Goal: Task Accomplishment & Management: Use online tool/utility

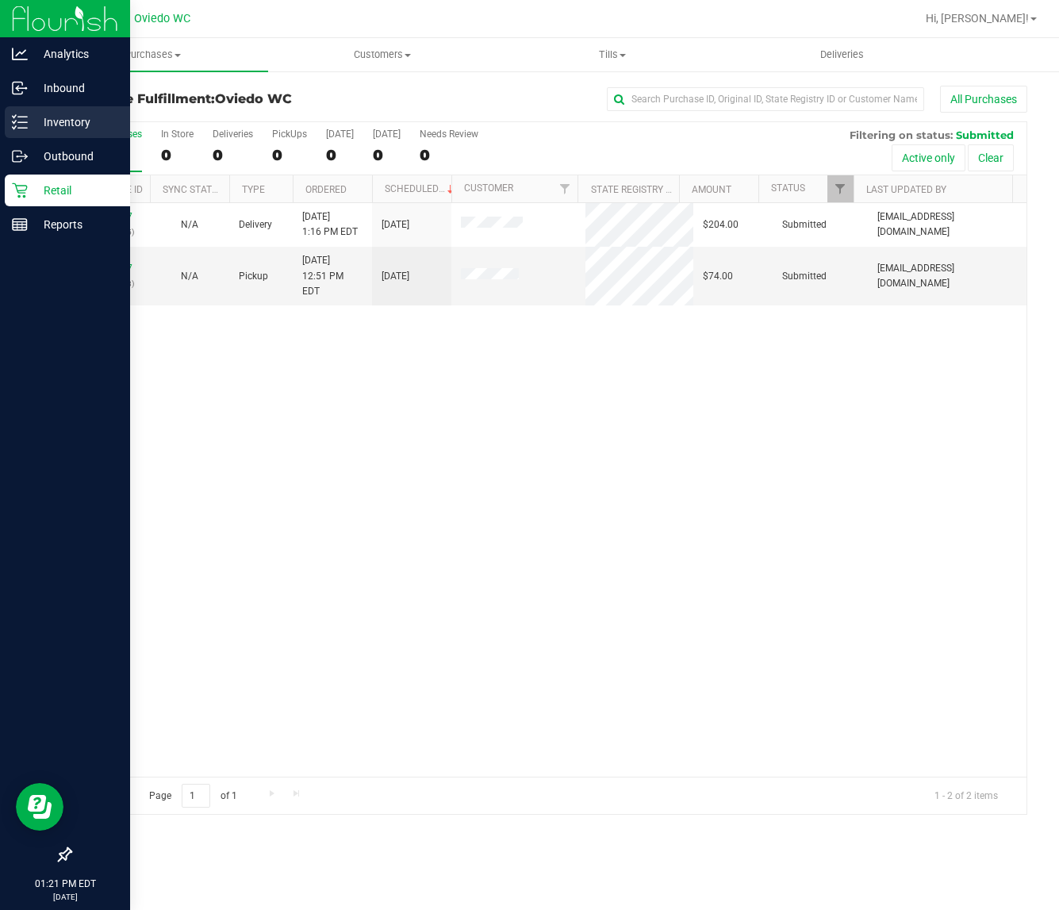
click at [36, 123] on p "Inventory" at bounding box center [75, 122] width 95 height 19
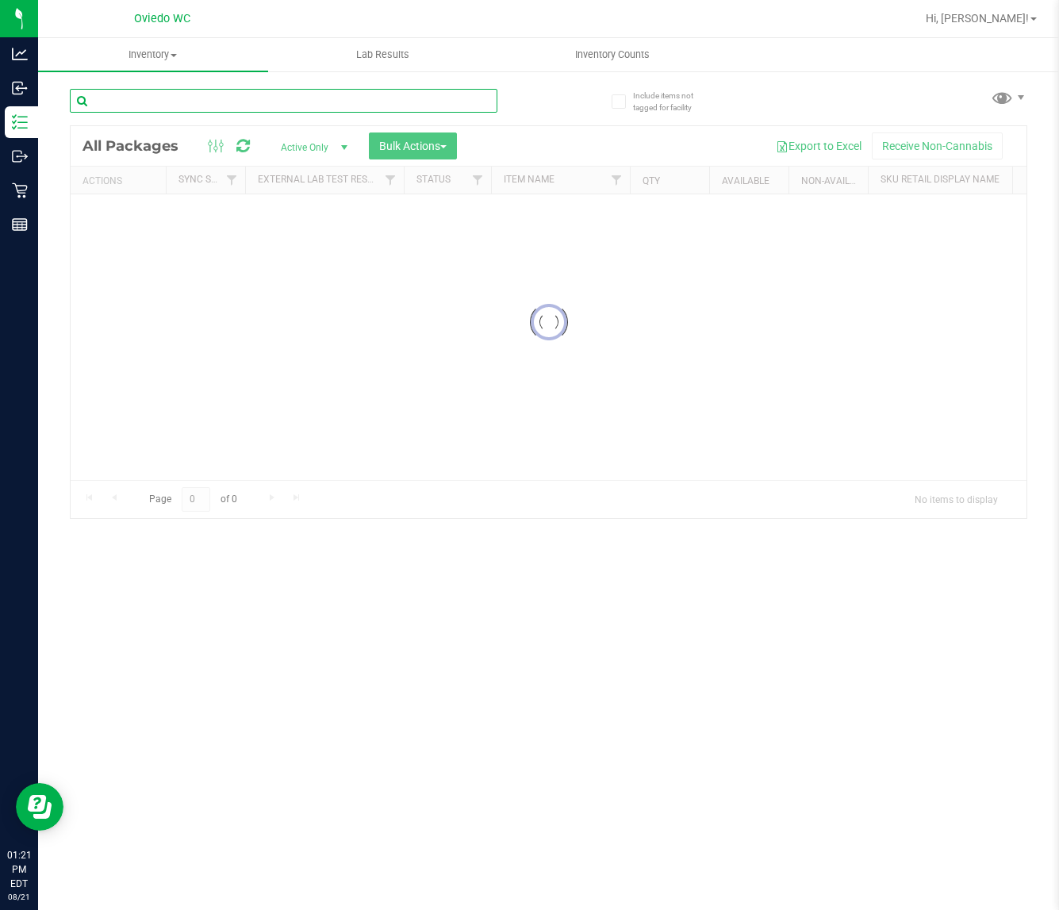
click at [180, 108] on div "Inventory All packages All inventory Waste log Create inventory Lab Results Inv…" at bounding box center [548, 474] width 1021 height 872
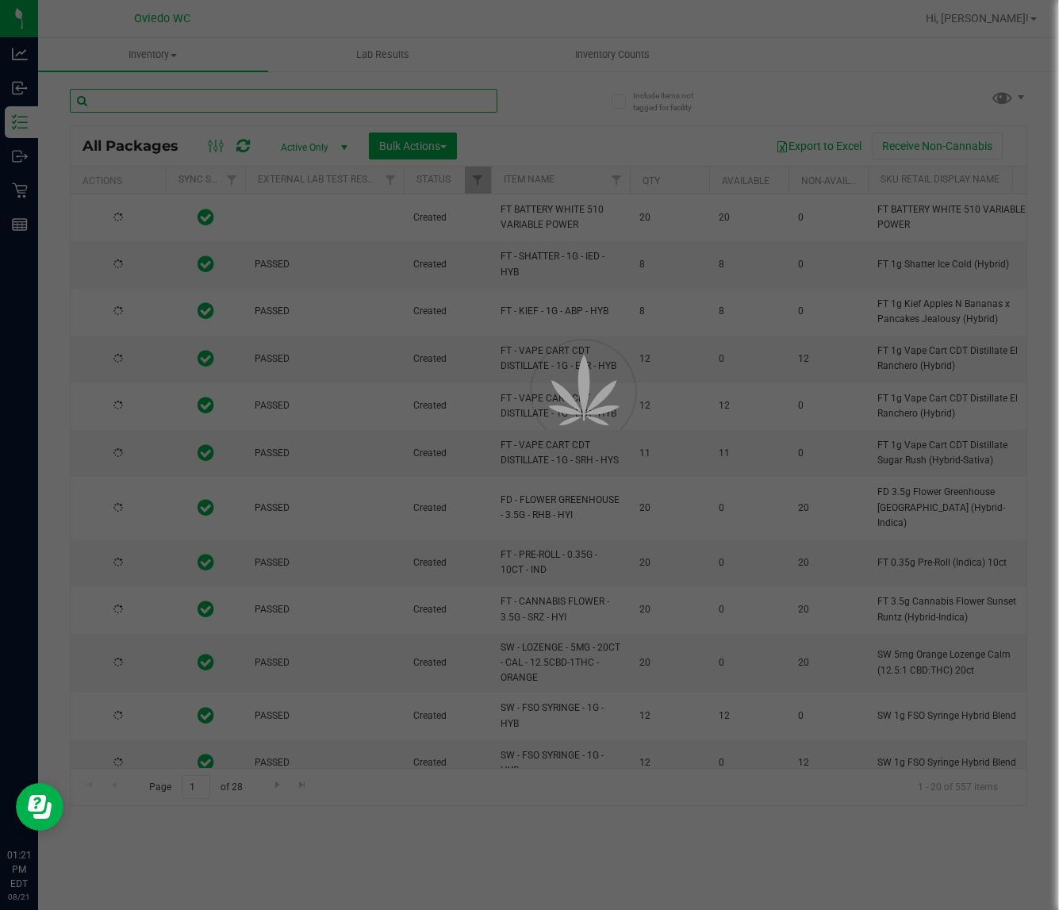
type input "[DATE]"
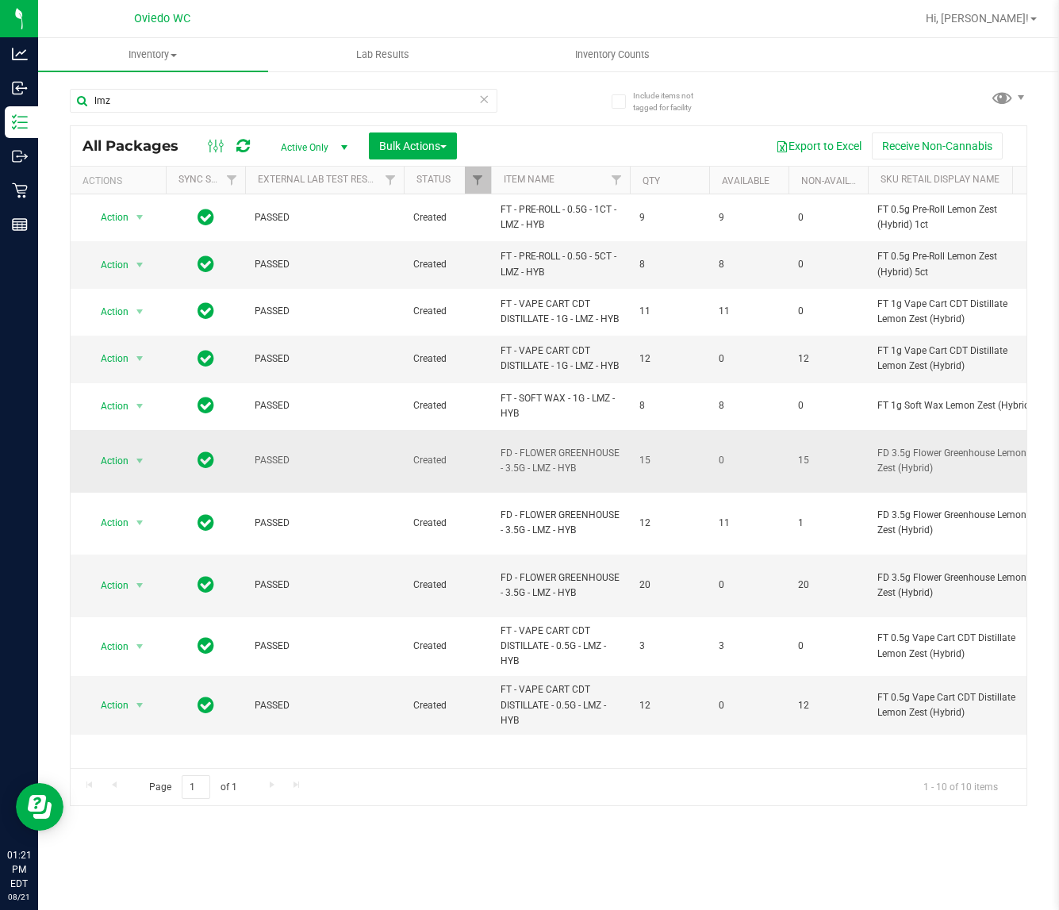
click at [538, 476] on span "FD - FLOWER GREENHOUSE - 3.5G - LMZ - HYB" at bounding box center [561, 461] width 120 height 30
copy tr "FD - FLOWER GREENHOUSE - 3.5G - LMZ - HYB"
click at [188, 104] on input "lmz" at bounding box center [284, 101] width 428 height 24
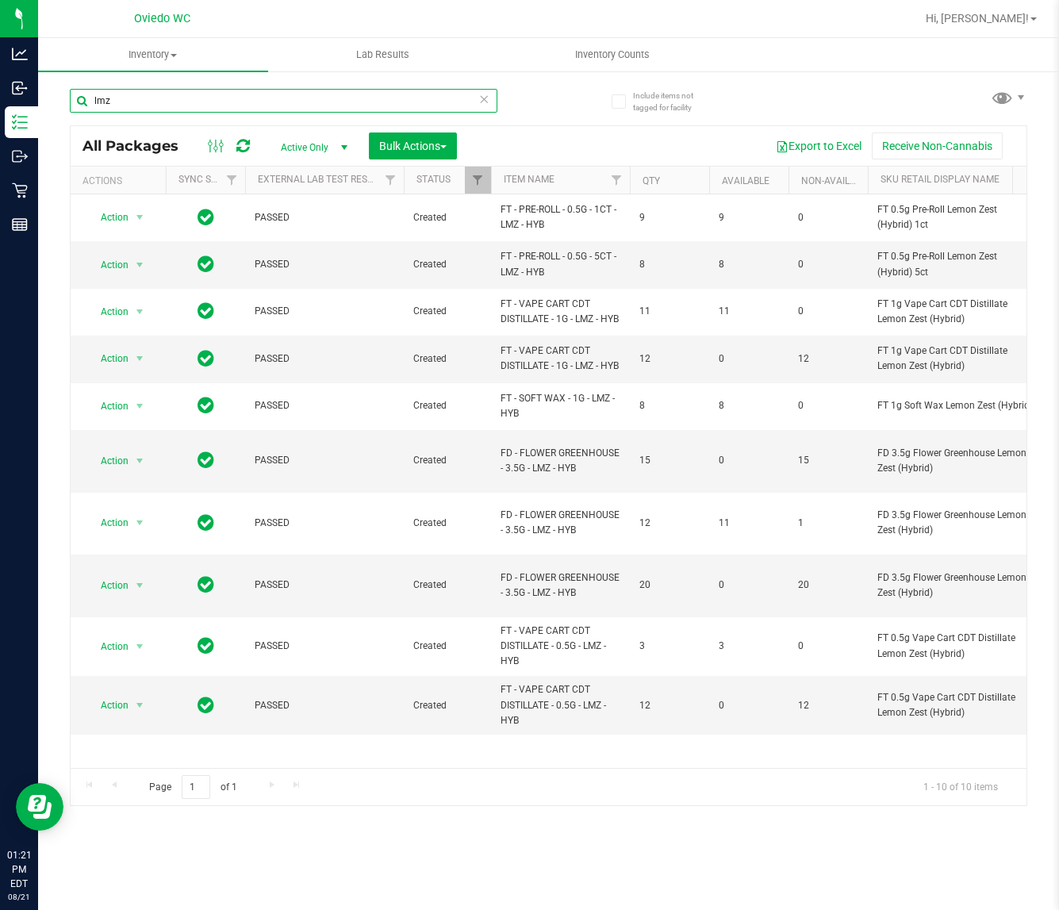
click at [188, 104] on input "lmz" at bounding box center [284, 101] width 428 height 24
paste input "FD - FLOWER GREENHOUSE - 3.5G - LMZ - HYB"
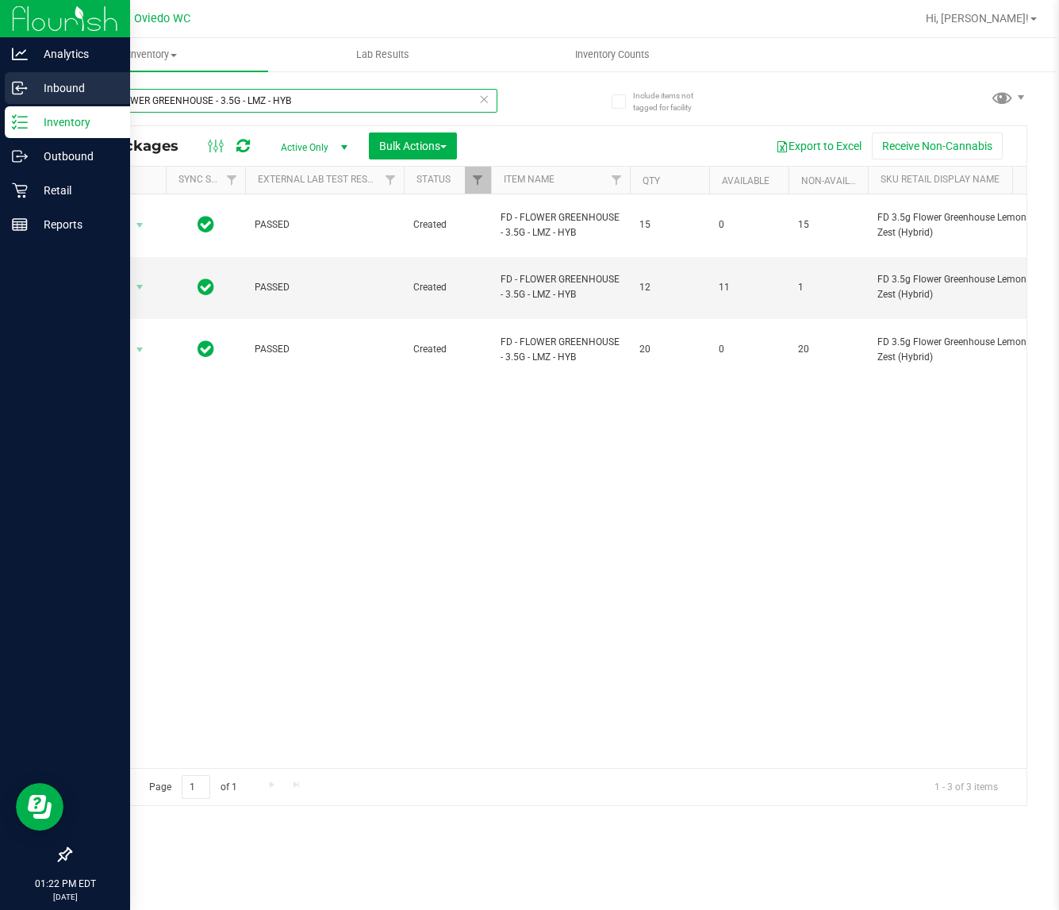
type input "FD - FLOWER GREENHOUSE - 3.5G - LMZ - HYB"
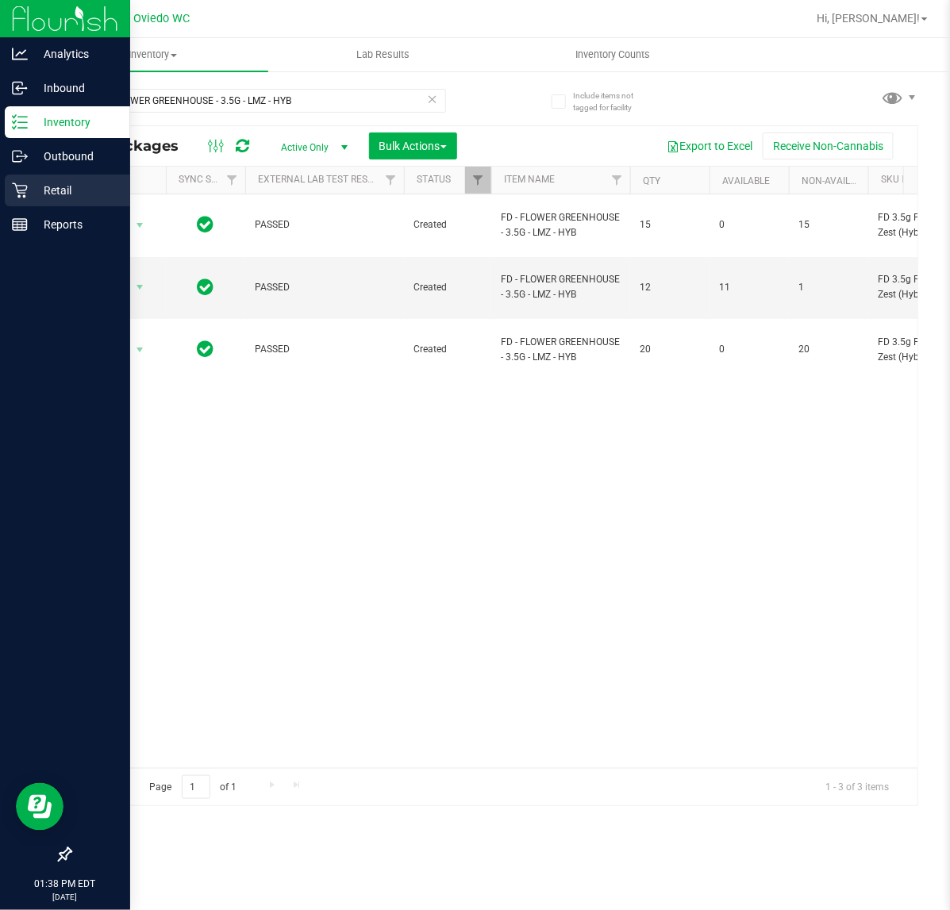
click at [21, 189] on icon at bounding box center [20, 191] width 16 height 16
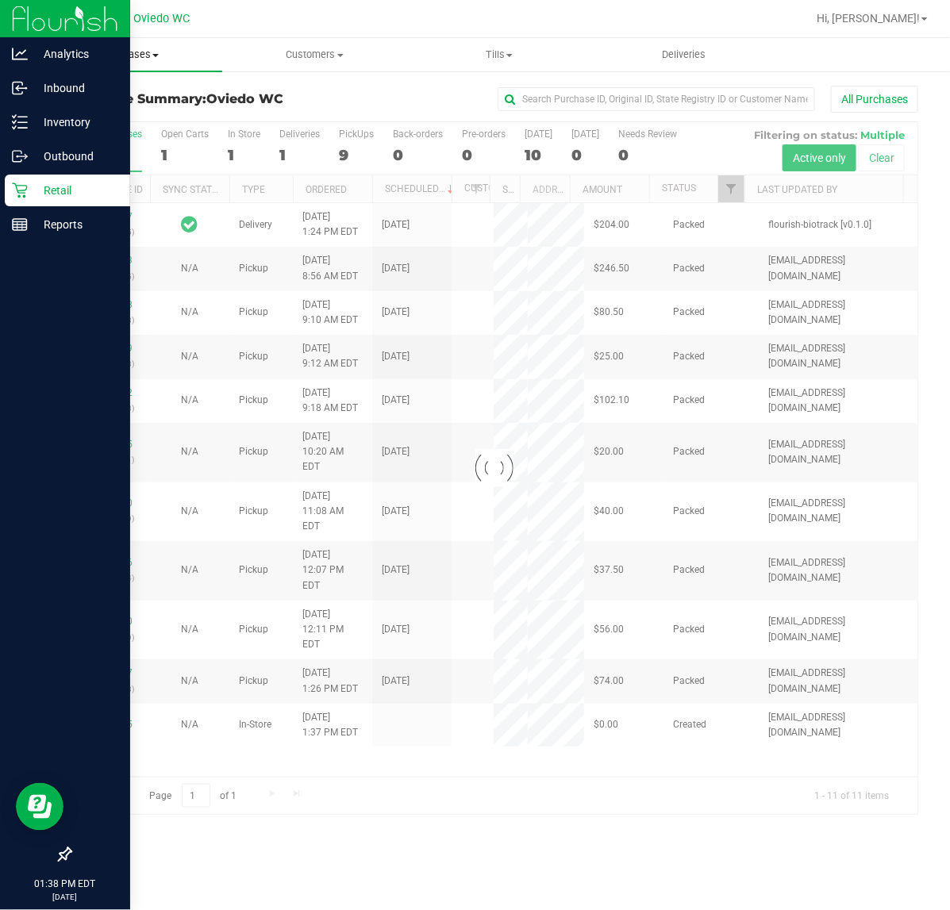
click at [144, 44] on uib-tab-heading "Purchases Summary of purchases Fulfillment All purchases" at bounding box center [130, 54] width 184 height 33
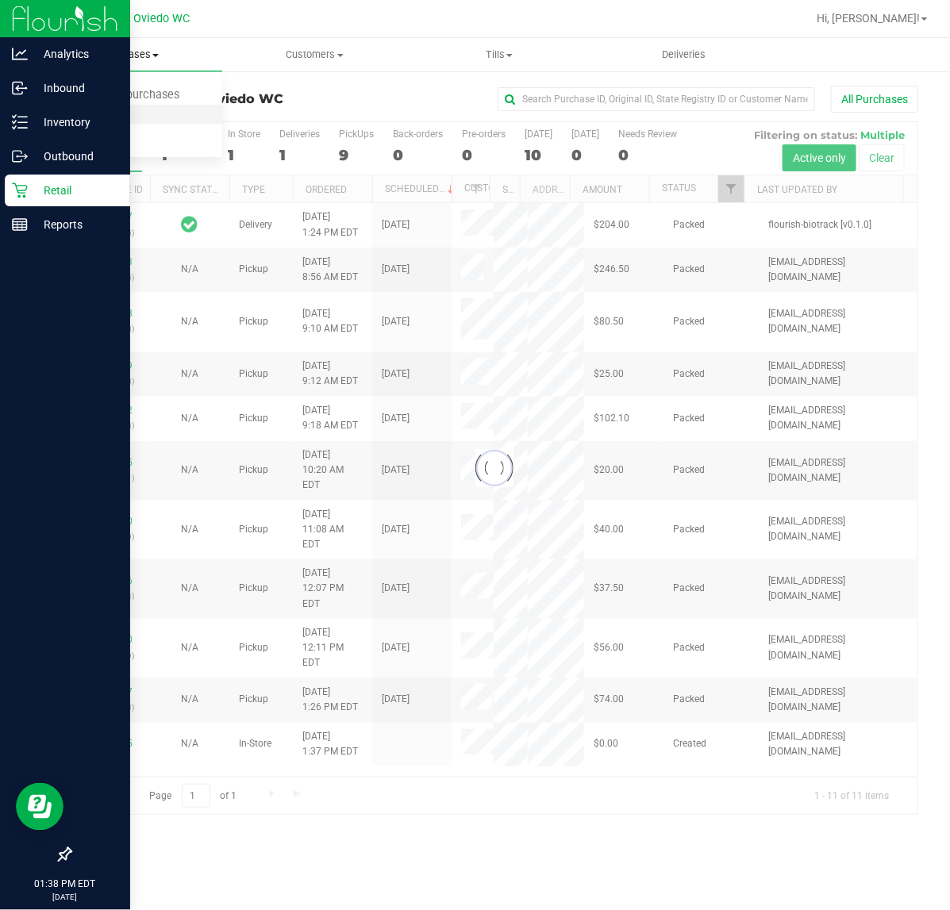
click at [133, 121] on span "Fulfillment" at bounding box center [87, 114] width 98 height 13
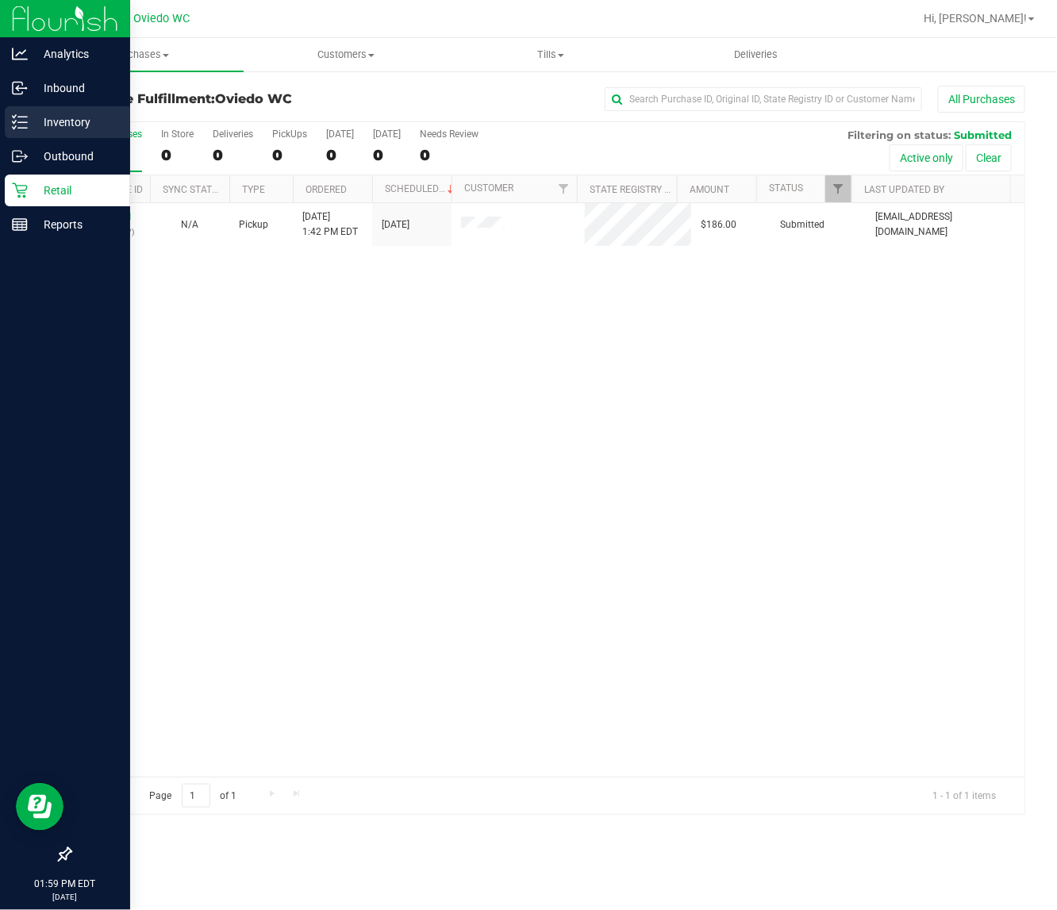
click at [22, 122] on line at bounding box center [22, 122] width 9 height 0
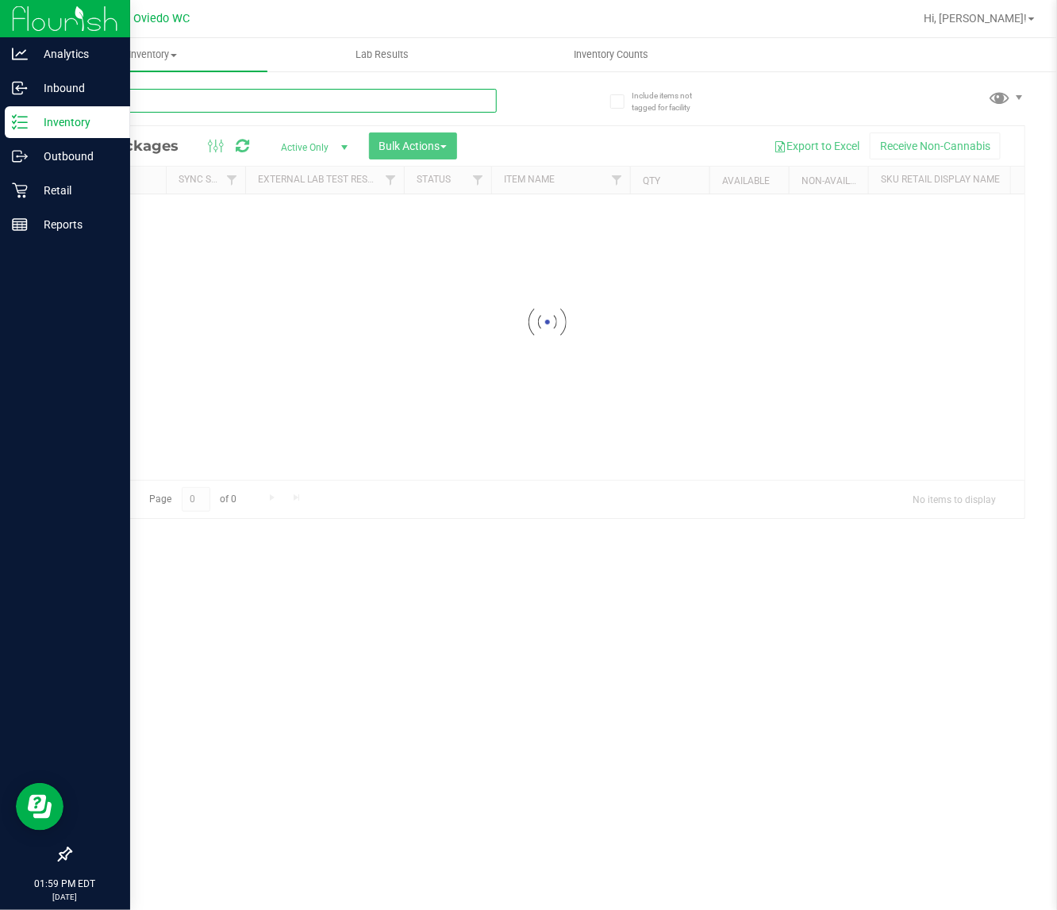
click at [187, 103] on input "text" at bounding box center [283, 101] width 427 height 24
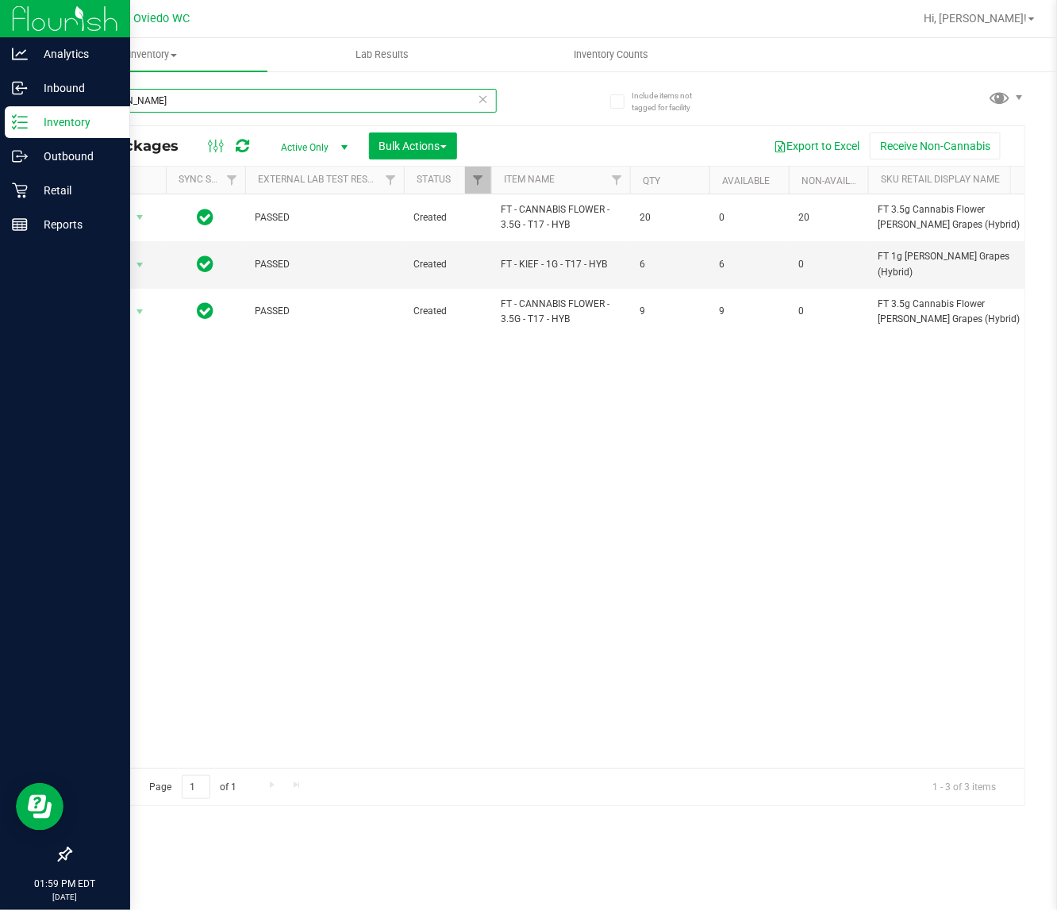
type input "[PERSON_NAME]"
click at [280, 636] on div "Action Action Edit attributes Global inventory Locate package Package audit log…" at bounding box center [548, 481] width 954 height 574
click at [132, 103] on input "[PERSON_NAME]" at bounding box center [283, 101] width 427 height 24
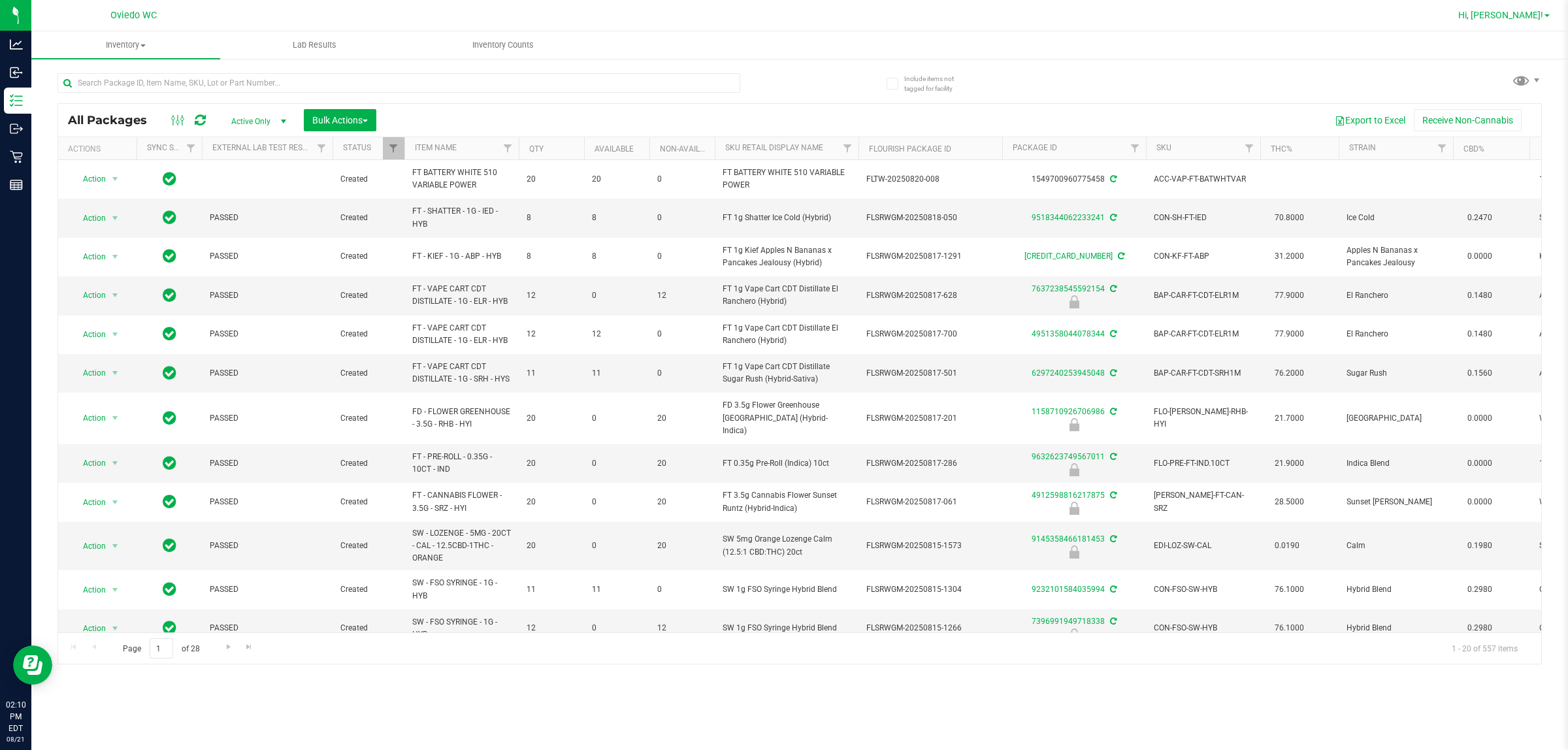
click at [872, 21] on span "Hi, [PERSON_NAME]!" at bounding box center [1500, 15] width 85 height 11
click at [872, 114] on span "Sign Out" at bounding box center [1500, 116] width 38 height 13
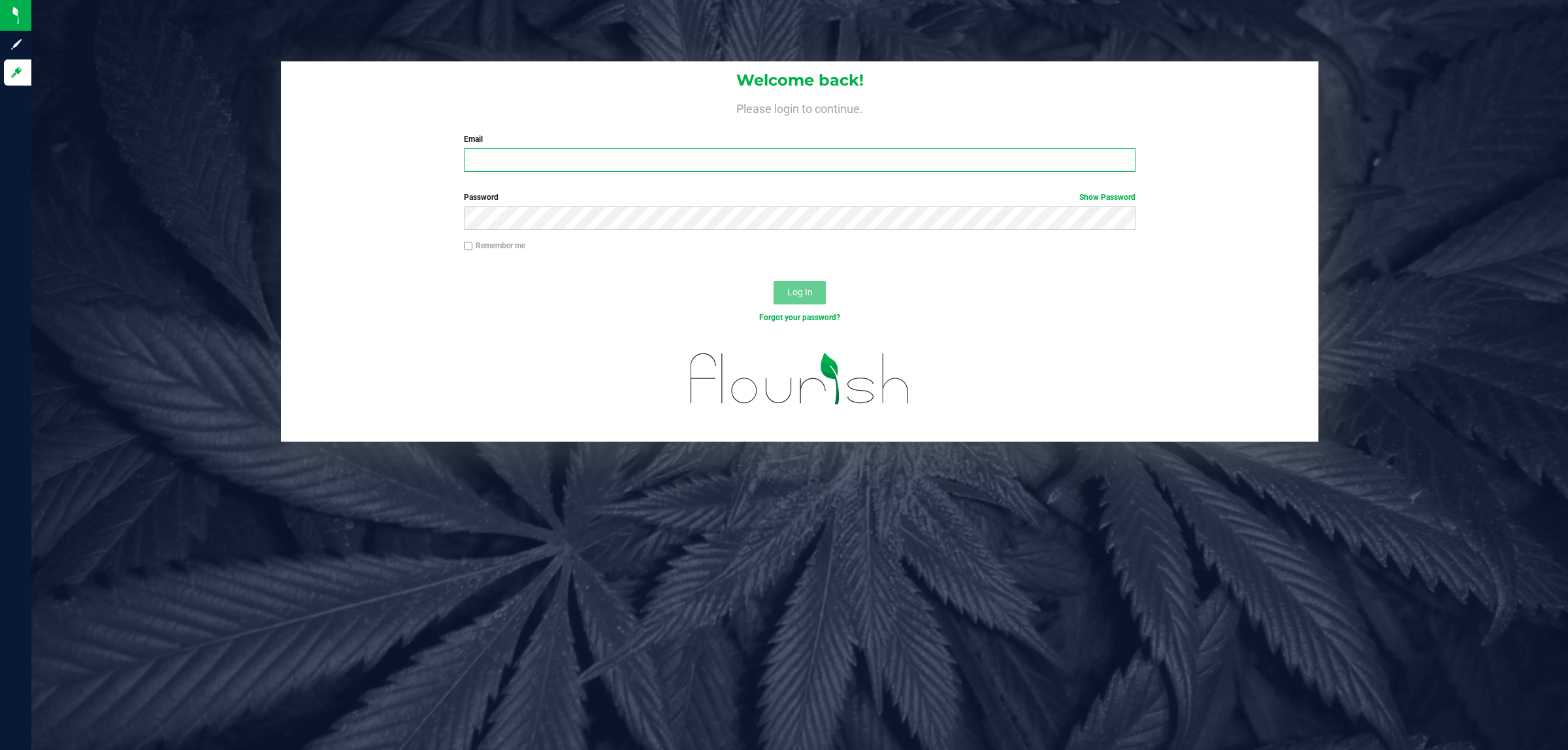
click at [590, 152] on input "Email" at bounding box center [799, 160] width 672 height 24
type input "[EMAIL_ADDRESS][DOMAIN_NAME]"
click at [774, 281] on button "Log In" at bounding box center [799, 292] width 52 height 24
